Goal: Transaction & Acquisition: Purchase product/service

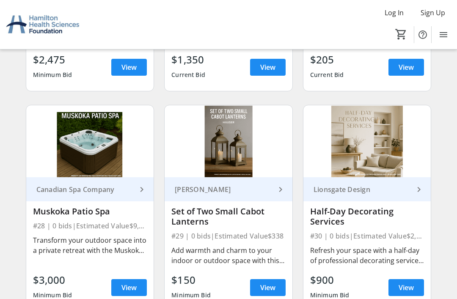
scroll to position [2008, 0]
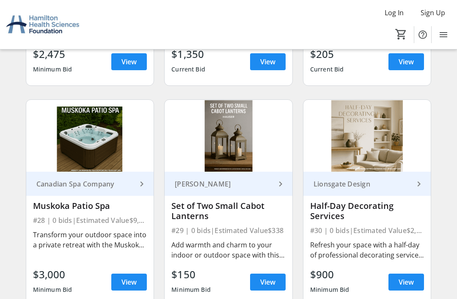
click at [75, 235] on div "Transform your outdoor space into a private retreat with the Muskoka Patio Spa …" at bounding box center [90, 240] width 114 height 20
click at [63, 205] on div "Muskoka Patio Spa" at bounding box center [90, 206] width 114 height 10
click at [129, 285] on span "View" at bounding box center [128, 282] width 15 height 10
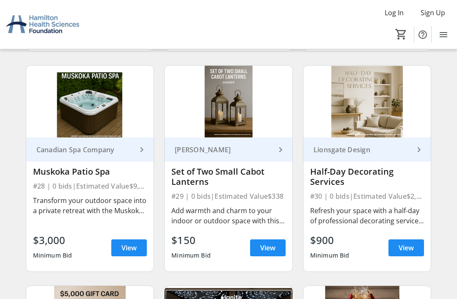
scroll to position [2042, 0]
click at [341, 169] on div "Half-Day Decorating Services" at bounding box center [367, 177] width 114 height 20
click at [401, 245] on span "View" at bounding box center [406, 248] width 15 height 10
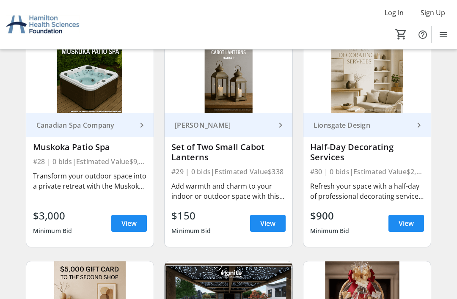
scroll to position [2066, 0]
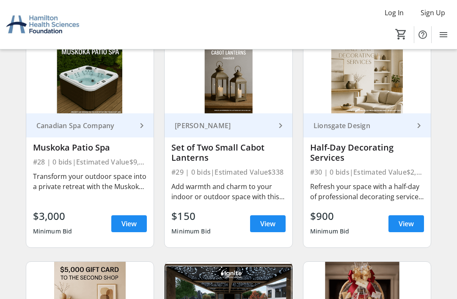
click at [406, 225] on span "View" at bounding box center [406, 224] width 15 height 10
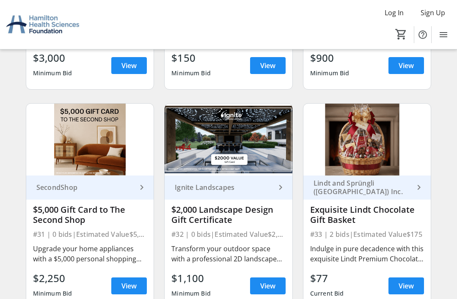
scroll to position [2234, 0]
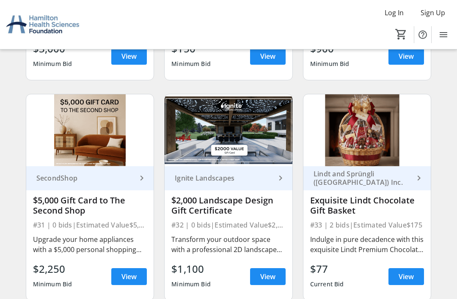
click at [193, 204] on div "$2,000 Landscape Design Gift Certificate" at bounding box center [228, 206] width 114 height 20
click at [263, 275] on span "View" at bounding box center [267, 277] width 15 height 10
